Goal: Transaction & Acquisition: Purchase product/service

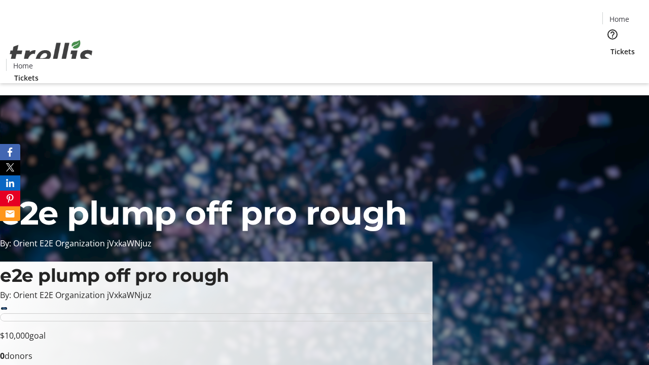
click at [610, 46] on span "Tickets" at bounding box center [622, 51] width 24 height 11
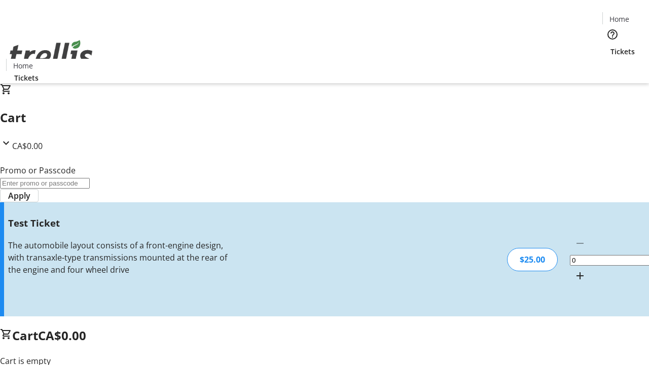
click at [574, 270] on mat-icon "Increment by one" at bounding box center [580, 276] width 12 height 12
type input "1"
